Goal: Use online tool/utility

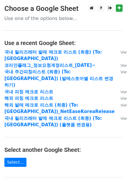
scroll to position [73, 0]
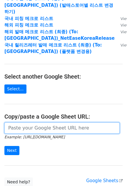
click at [45, 123] on input "url" at bounding box center [62, 128] width 116 height 11
paste input "https://docs.google.com/spreadsheets/d/1ZSgOr0nBT7DxnERC5vRDOuM0mjO4OWihUZZpA6t…"
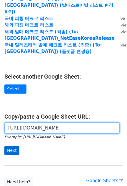
type input "https://docs.google.com/spreadsheets/d/1ZSgOr0nBT7DxnERC5vRDOuM0mjO4OWihUZZpA6t…"
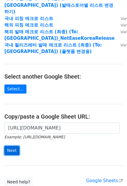
click at [12, 146] on input "Next" at bounding box center [11, 150] width 15 height 9
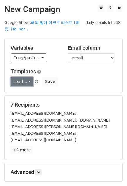
click at [20, 78] on link "Load..." at bounding box center [22, 81] width 23 height 9
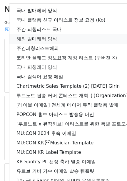
click at [44, 39] on link "해외 발매레터 양식" at bounding box center [103, 38] width 189 height 9
